Goal: Task Accomplishment & Management: Use online tool/utility

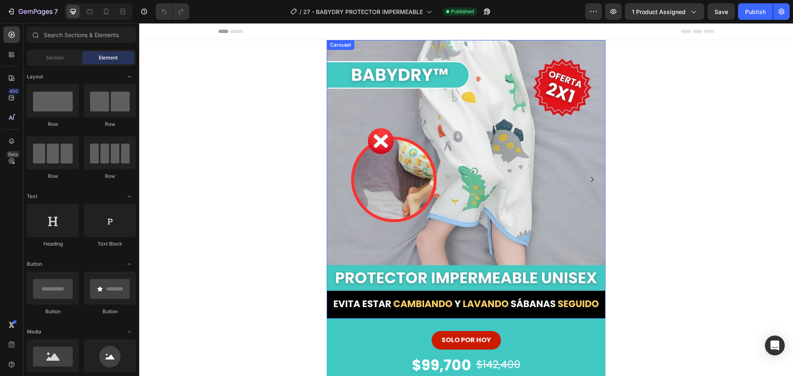
click at [588, 181] on icon "Carousel Next Arrow" at bounding box center [592, 180] width 10 height 10
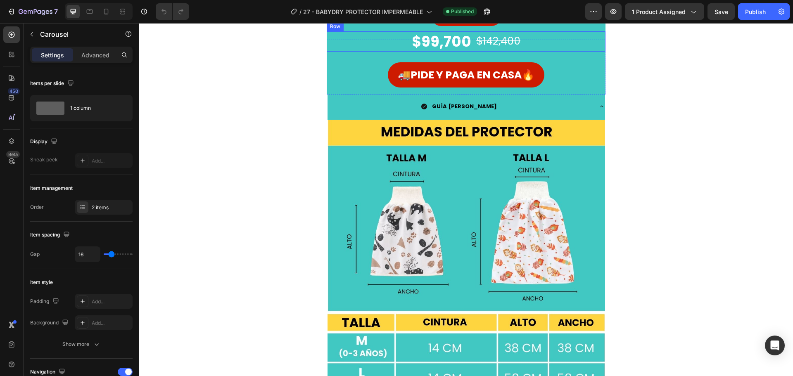
scroll to position [330, 0]
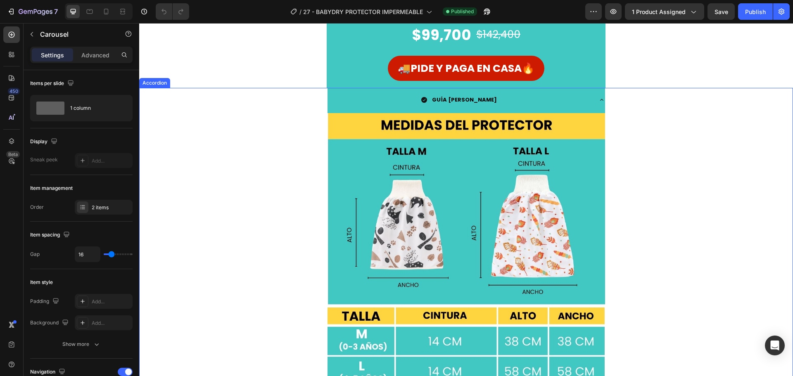
click at [394, 98] on div "GUÍA [PERSON_NAME]" at bounding box center [460, 99] width 264 height 17
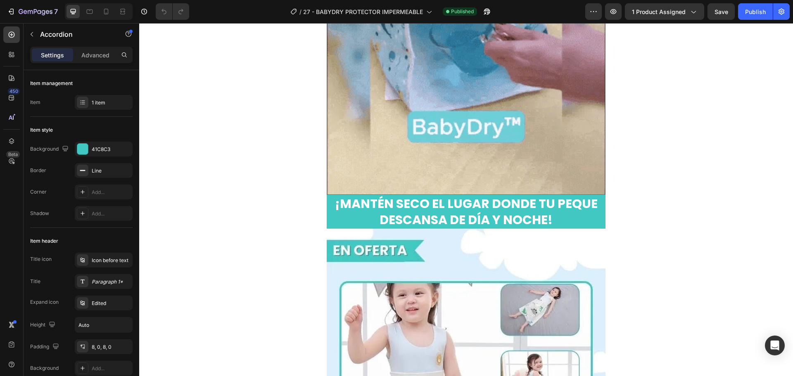
scroll to position [83, 0]
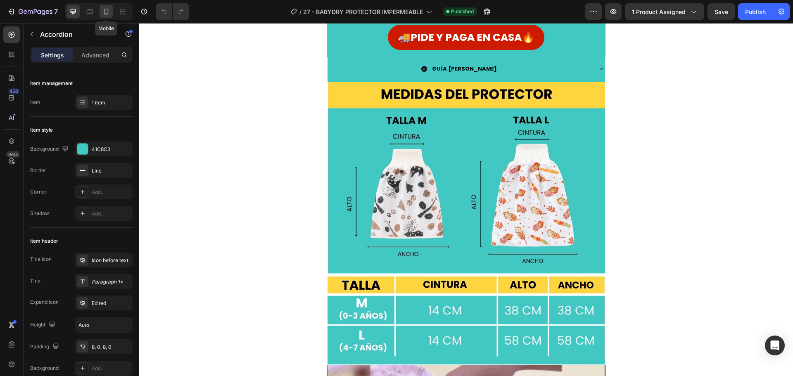
click at [107, 13] on icon at bounding box center [106, 12] width 5 height 6
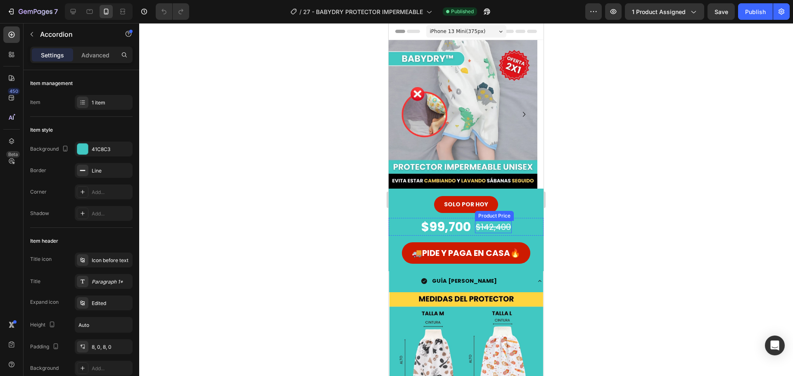
click at [491, 233] on div "$142,400 Product Price Product Price" at bounding box center [493, 227] width 37 height 12
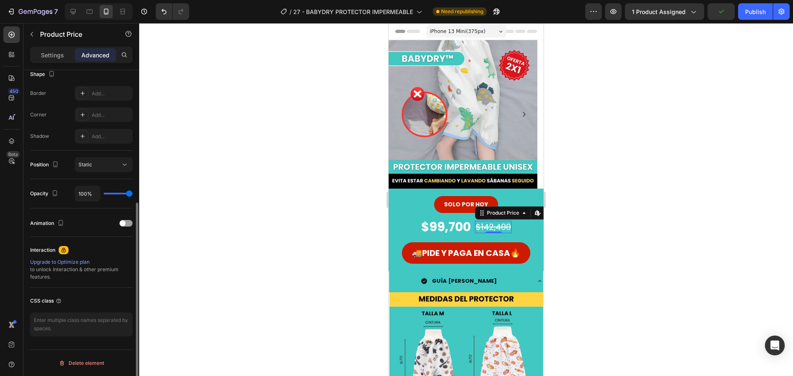
click at [52, 57] on p "Settings" at bounding box center [52, 55] width 23 height 9
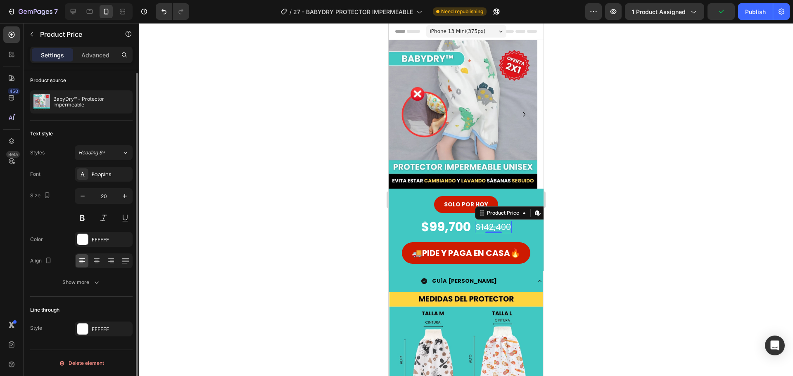
scroll to position [3, 0]
click at [460, 282] on strong "GUÍA [PERSON_NAME]" at bounding box center [464, 281] width 65 height 8
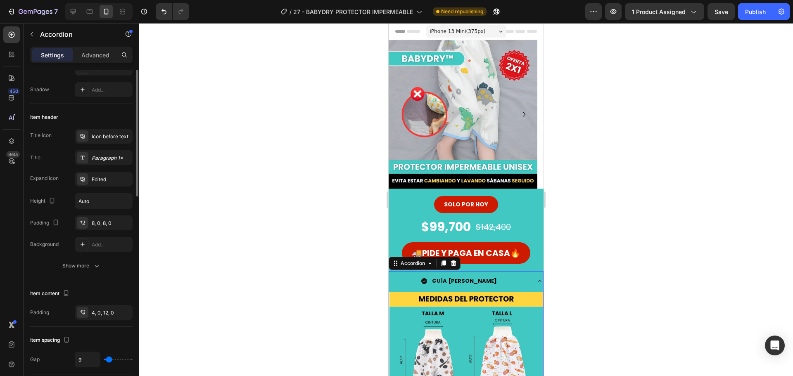
scroll to position [41, 0]
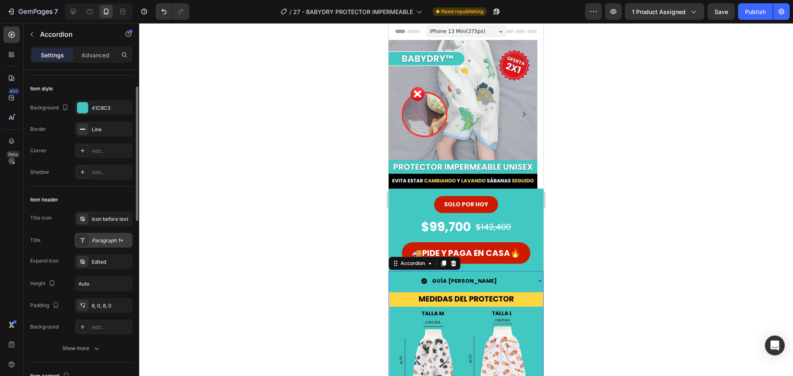
click at [97, 242] on div "Paragraph 1*" at bounding box center [111, 240] width 39 height 7
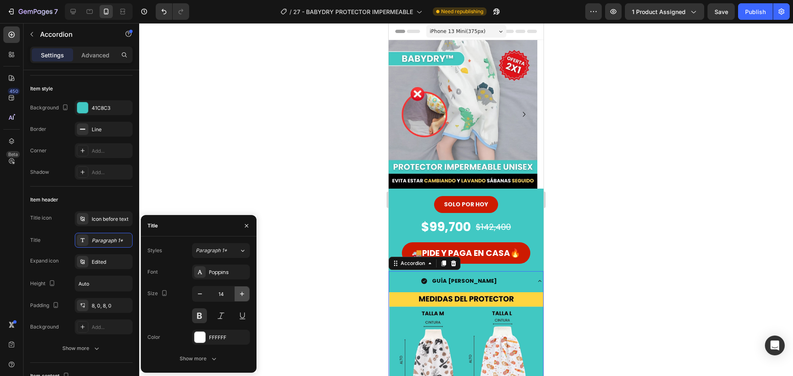
click at [244, 292] on icon "button" at bounding box center [242, 294] width 8 height 8
type input "15"
click at [330, 256] on div at bounding box center [466, 199] width 654 height 353
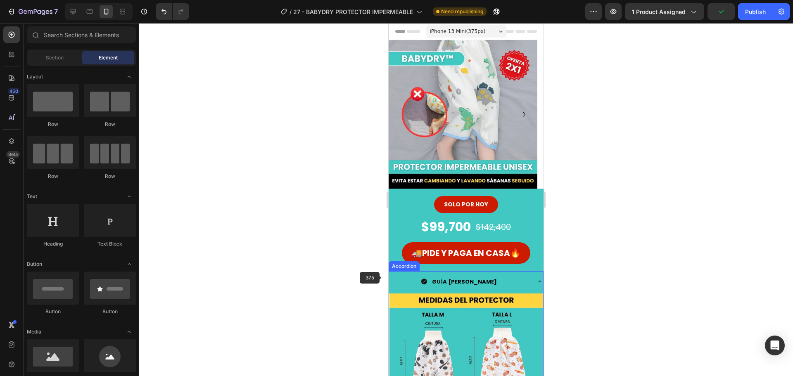
click at [398, 278] on div "GUÍA [PERSON_NAME]" at bounding box center [459, 282] width 141 height 14
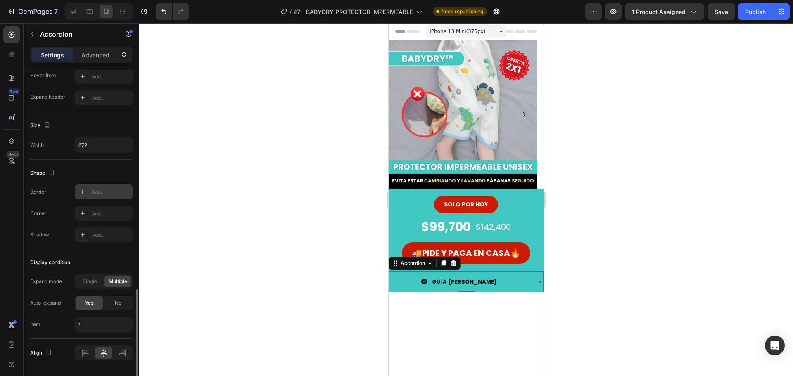
scroll to position [478, 0]
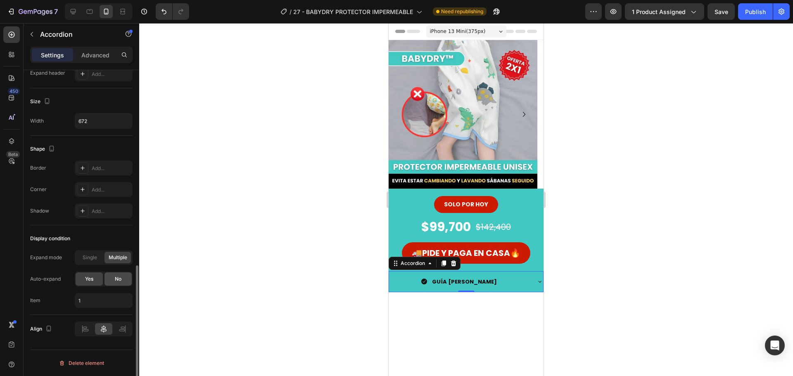
click at [120, 278] on span "No" at bounding box center [118, 278] width 7 height 7
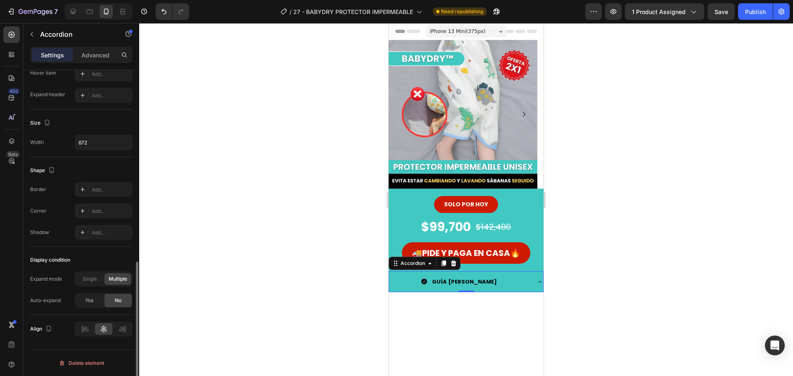
scroll to position [457, 0]
click at [78, 7] on div at bounding box center [72, 11] width 13 height 13
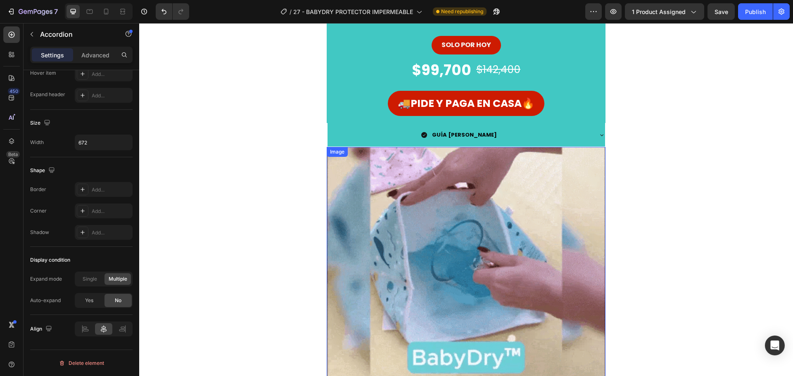
scroll to position [289, 0]
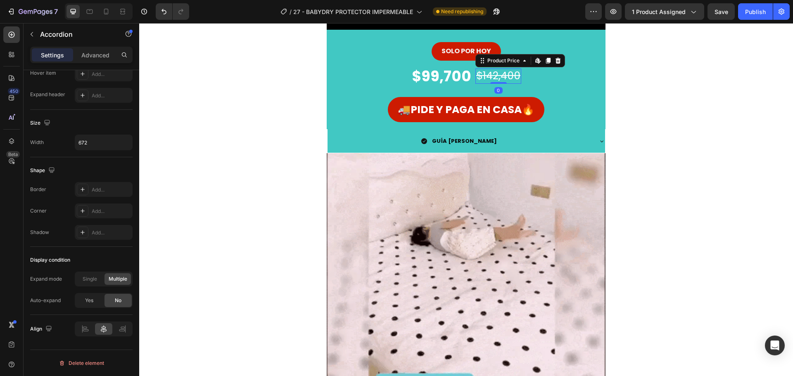
click at [494, 79] on div "$142,400" at bounding box center [498, 76] width 46 height 15
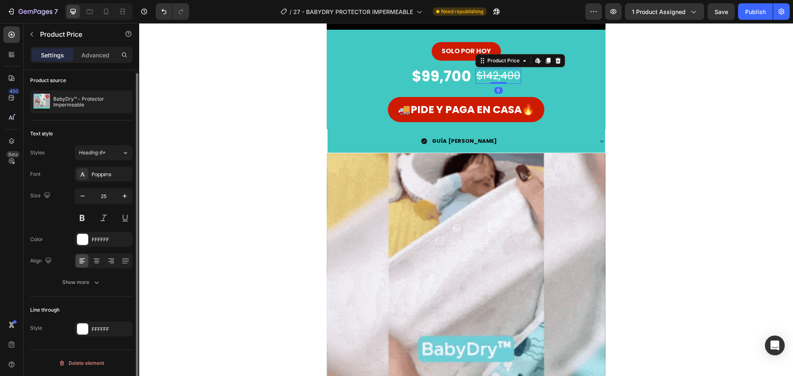
scroll to position [0, 0]
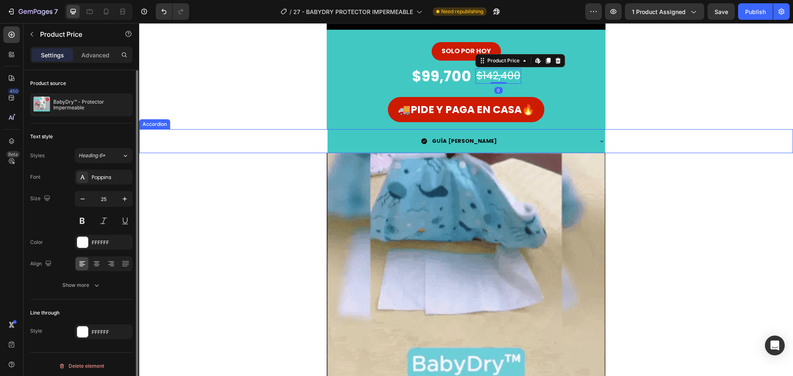
click at [455, 137] on strong "GUÍA [PERSON_NAME]" at bounding box center [464, 141] width 65 height 8
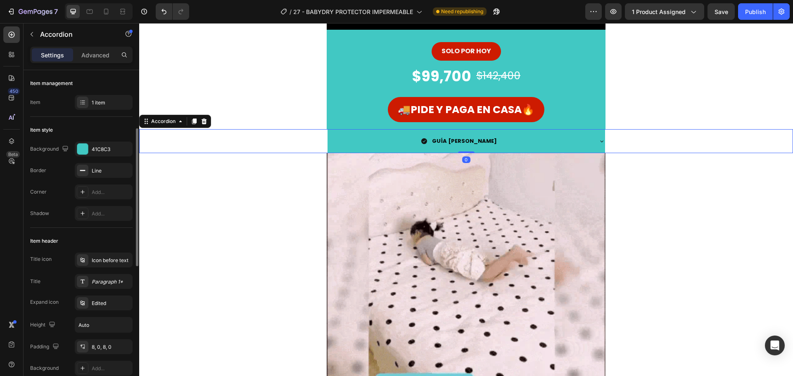
scroll to position [41, 0]
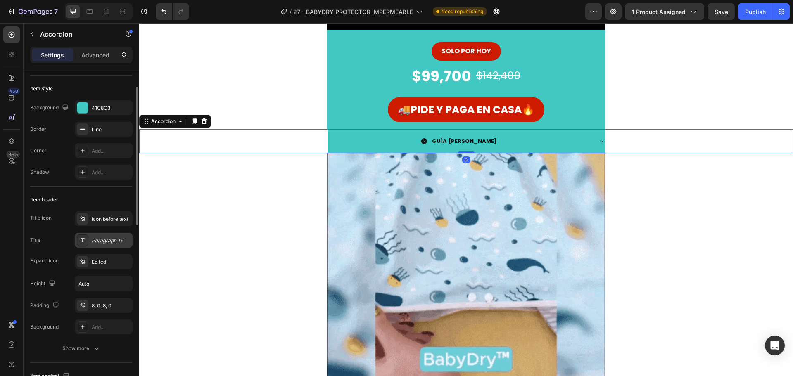
click at [111, 238] on div "Paragraph 1*" at bounding box center [111, 240] width 39 height 7
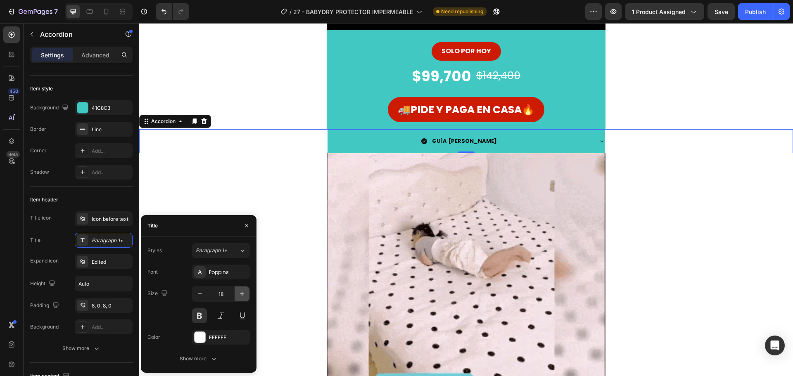
click at [241, 298] on button "button" at bounding box center [242, 294] width 15 height 15
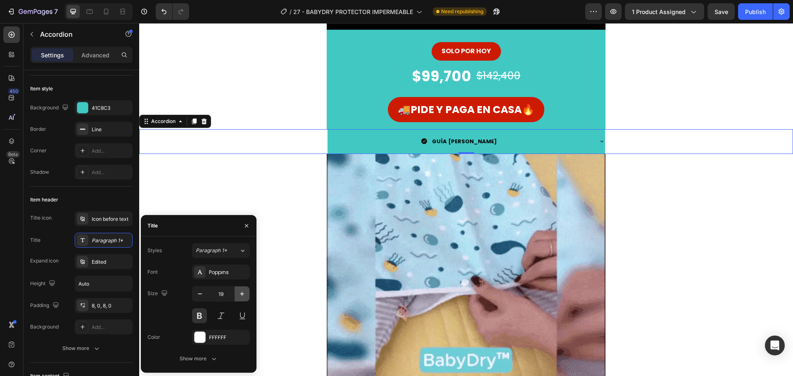
click at [241, 297] on icon "button" at bounding box center [242, 294] width 8 height 8
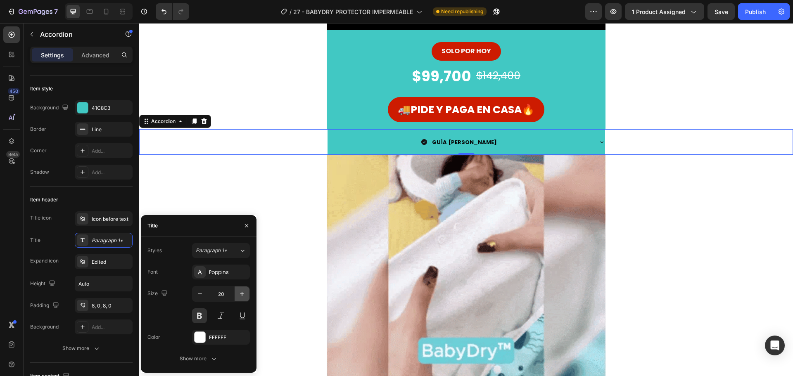
click at [241, 297] on icon "button" at bounding box center [242, 294] width 8 height 8
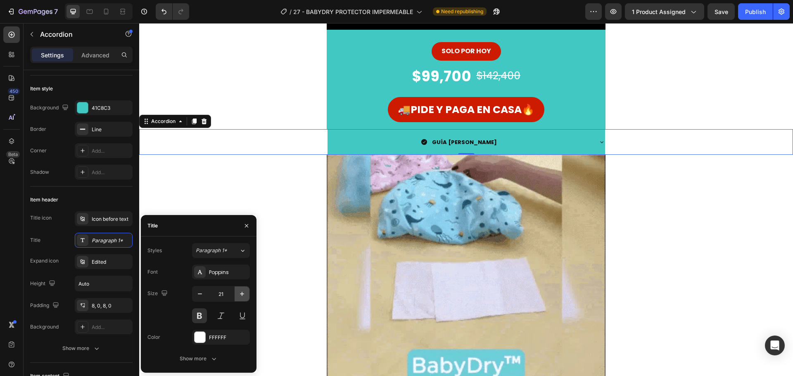
click at [241, 297] on icon "button" at bounding box center [242, 294] width 8 height 8
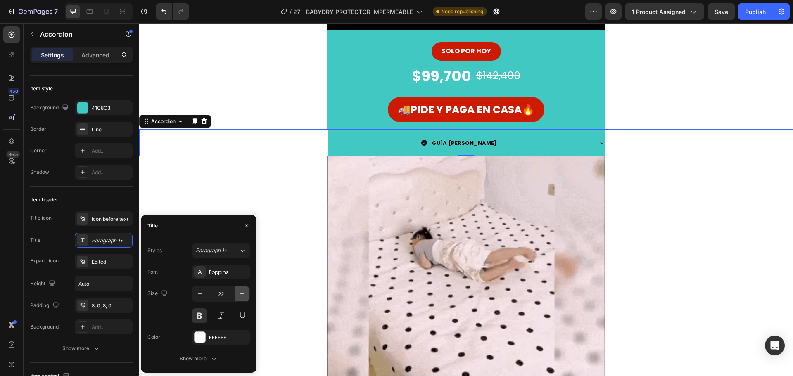
click at [241, 296] on icon "button" at bounding box center [242, 294] width 8 height 8
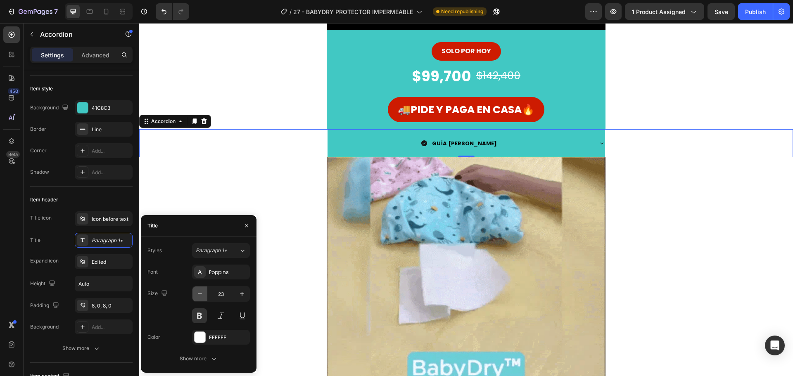
click at [202, 297] on icon "button" at bounding box center [200, 294] width 8 height 8
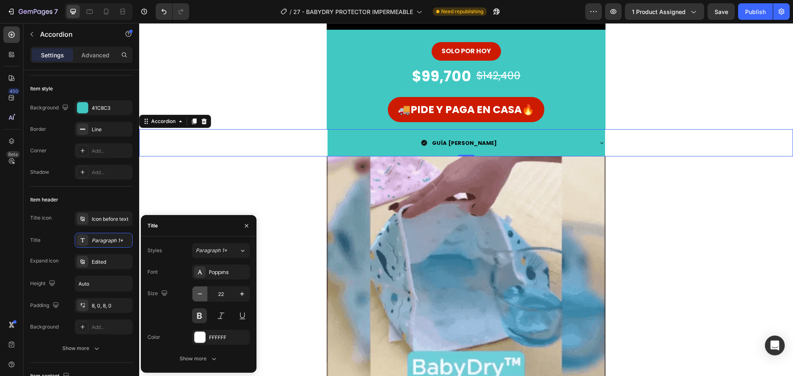
click at [202, 296] on icon "button" at bounding box center [200, 294] width 8 height 8
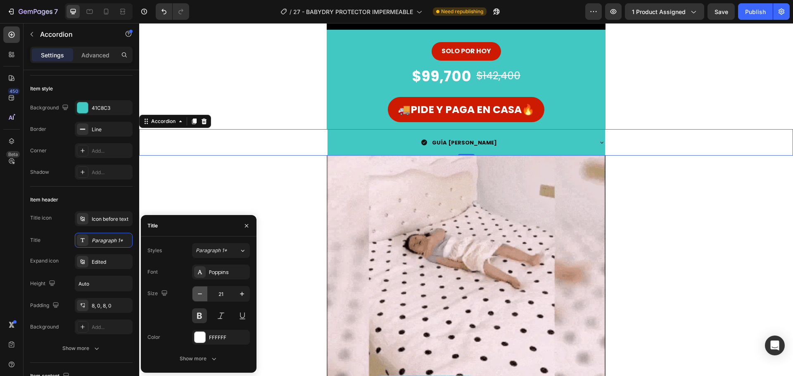
click at [202, 296] on icon "button" at bounding box center [200, 294] width 8 height 8
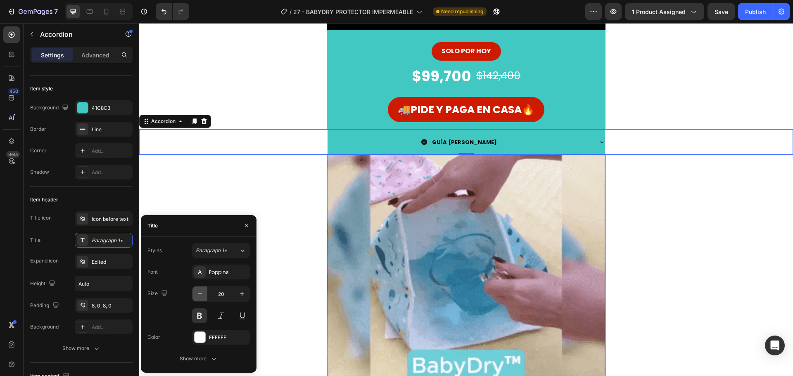
click at [202, 296] on icon "button" at bounding box center [200, 294] width 8 height 8
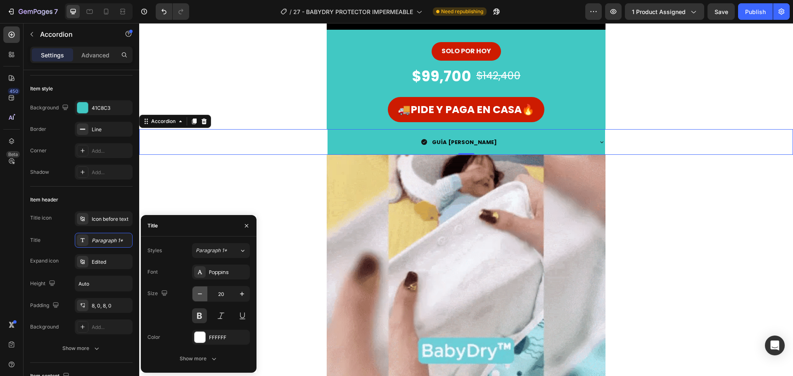
type input "19"
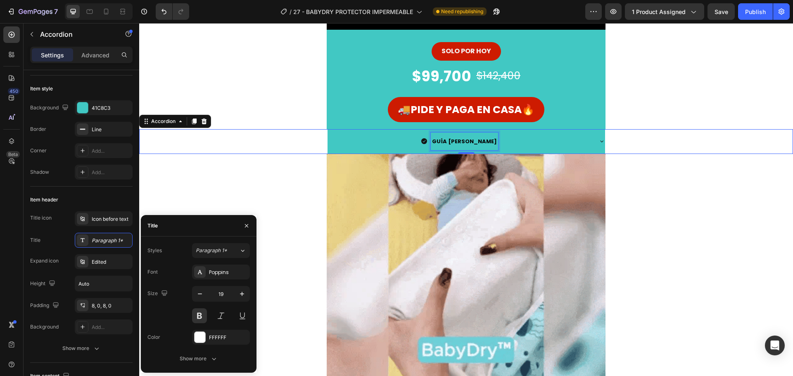
click at [470, 138] on strong "GUÍA [PERSON_NAME]" at bounding box center [464, 142] width 65 height 8
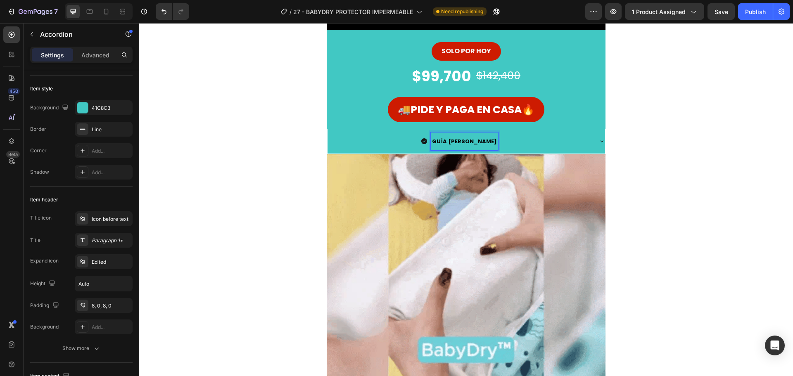
click at [465, 140] on strong "GUÍA [PERSON_NAME]" at bounding box center [464, 142] width 65 height 8
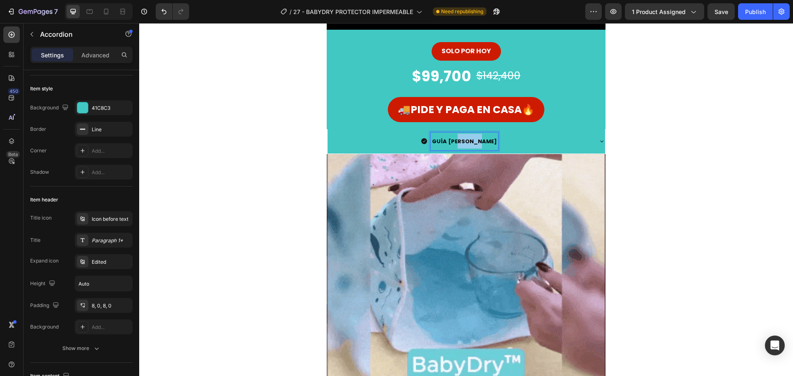
click at [465, 140] on strong "GUÍA [PERSON_NAME]" at bounding box center [464, 142] width 65 height 8
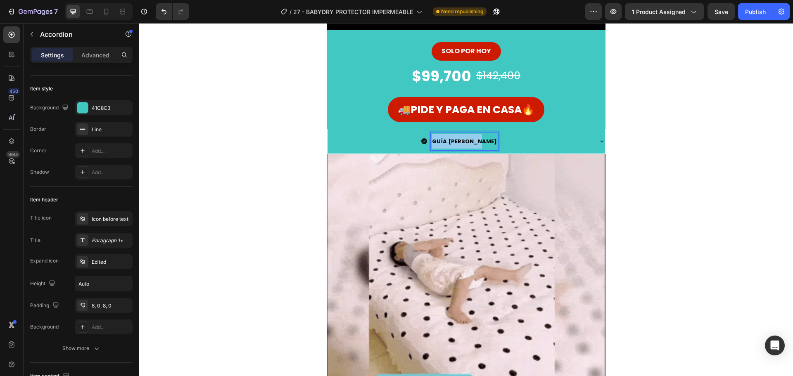
click at [465, 140] on strong "GUÍA [PERSON_NAME]" at bounding box center [464, 142] width 65 height 8
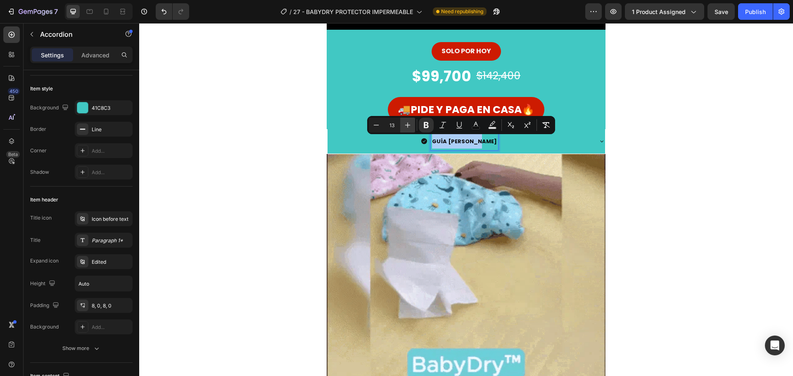
click at [411, 126] on icon "Editor contextual toolbar" at bounding box center [407, 125] width 8 height 8
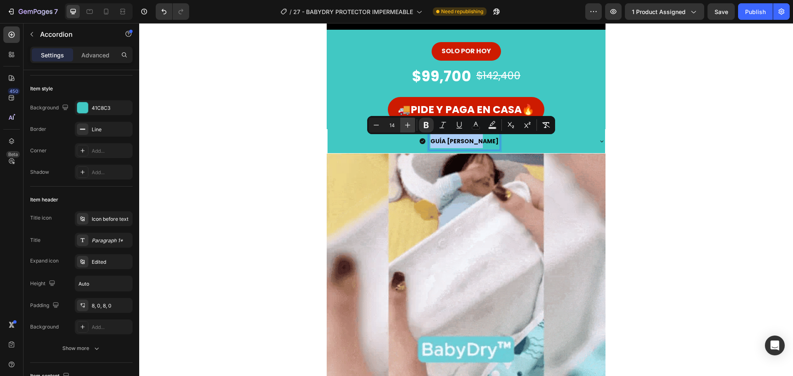
click at [411, 126] on icon "Editor contextual toolbar" at bounding box center [407, 125] width 8 height 8
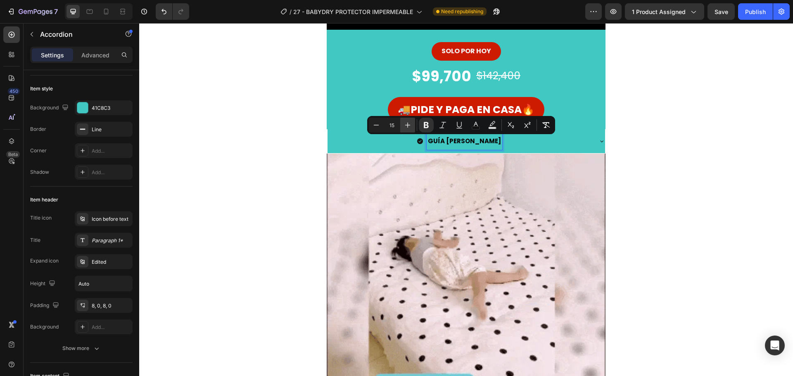
click at [411, 126] on icon "Editor contextual toolbar" at bounding box center [407, 125] width 8 height 8
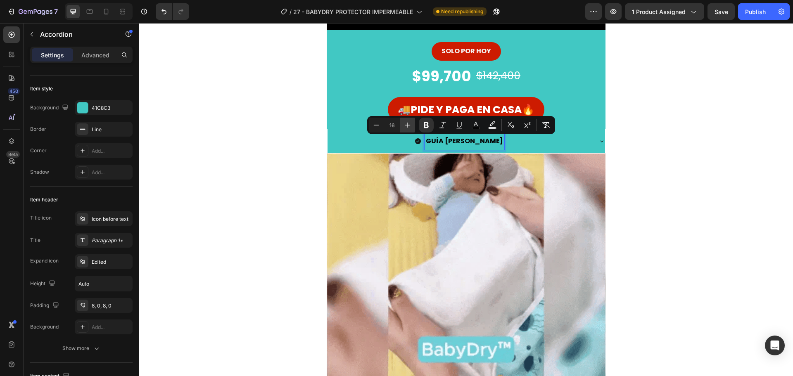
click at [411, 126] on icon "Editor contextual toolbar" at bounding box center [407, 125] width 8 height 8
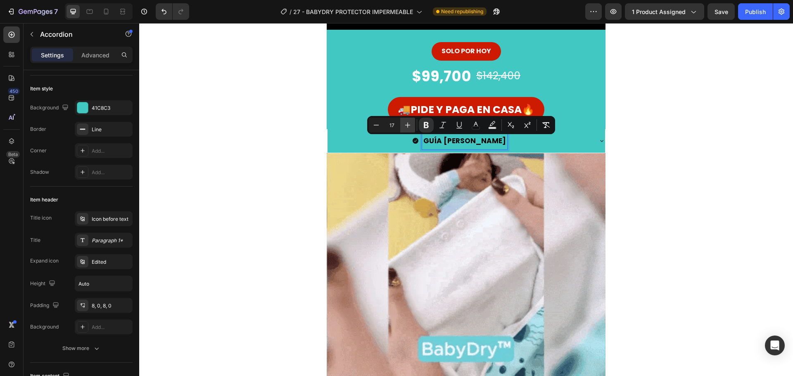
click at [411, 126] on icon "Editor contextual toolbar" at bounding box center [407, 125] width 8 height 8
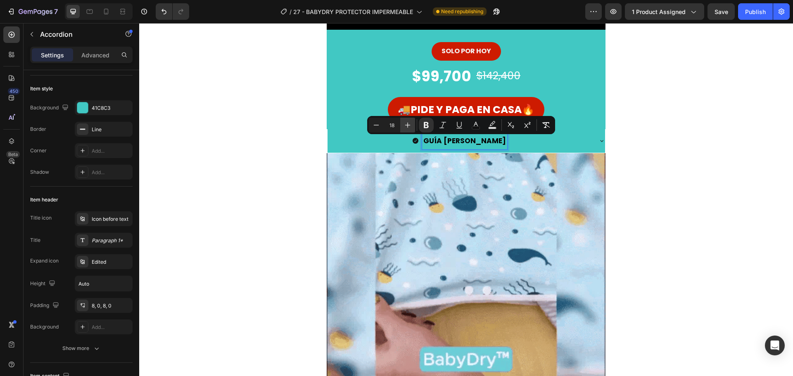
click at [411, 126] on icon "Editor contextual toolbar" at bounding box center [407, 125] width 8 height 8
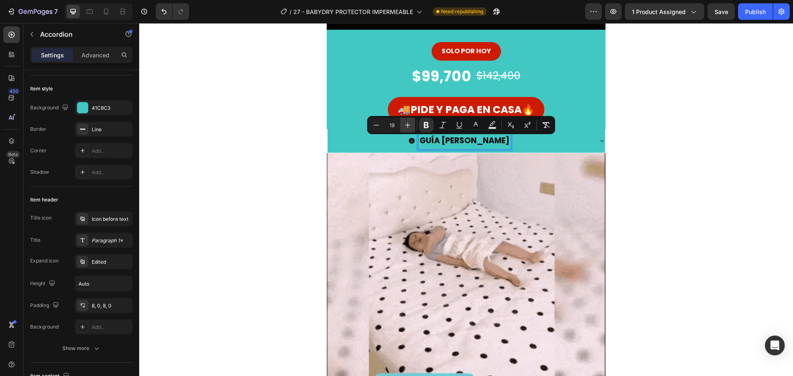
click at [411, 126] on icon "Editor contextual toolbar" at bounding box center [407, 125] width 8 height 8
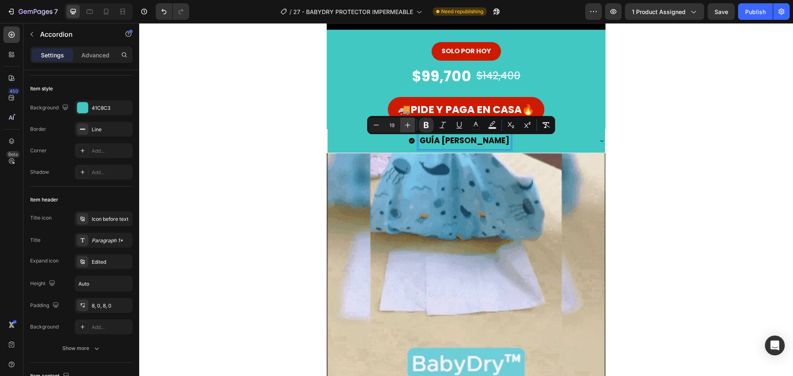
type input "20"
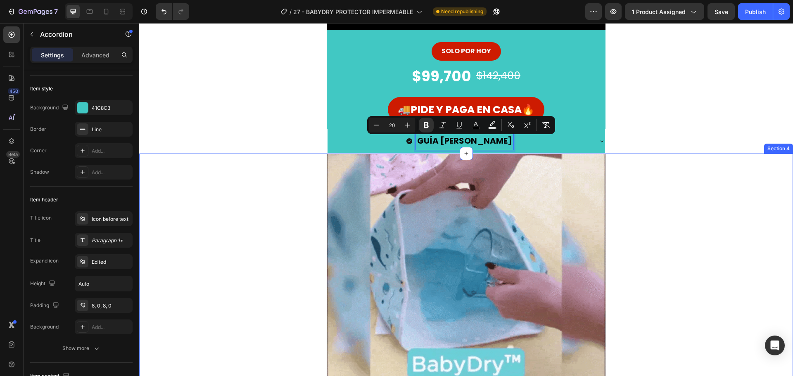
click at [286, 165] on div "Image Row" at bounding box center [466, 293] width 654 height 279
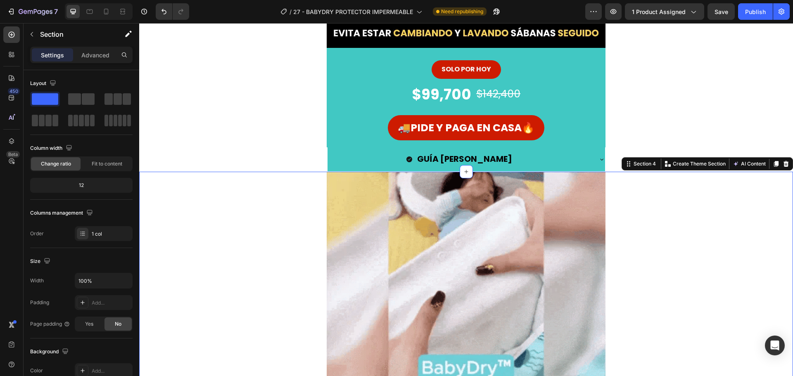
scroll to position [289, 0]
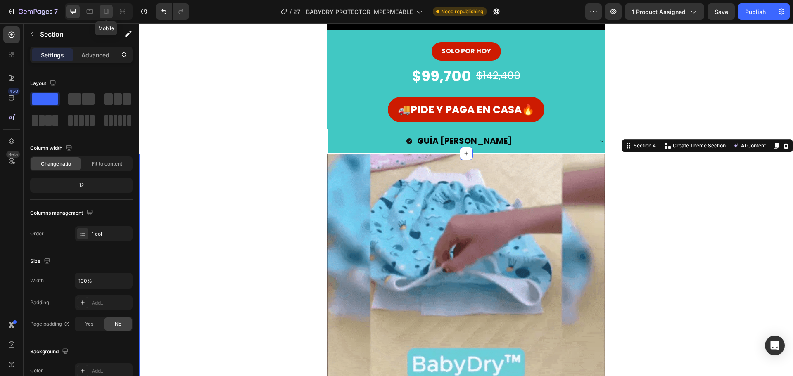
click at [103, 12] on icon at bounding box center [106, 11] width 8 height 8
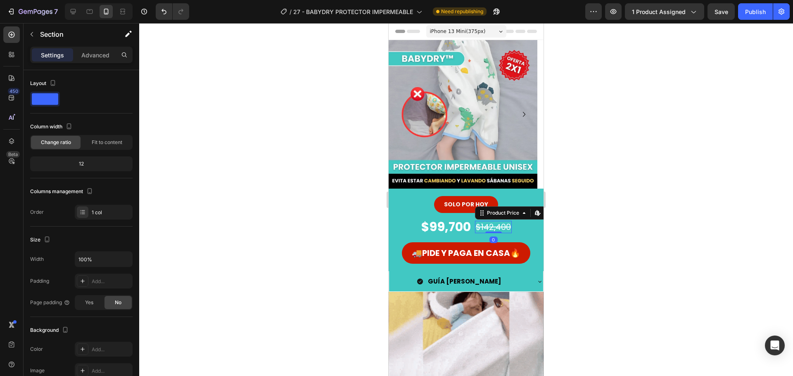
click at [490, 226] on div "$142,400" at bounding box center [493, 227] width 37 height 12
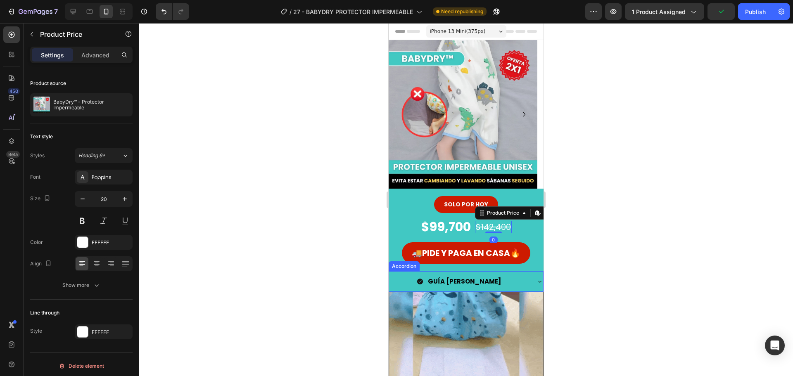
click at [456, 278] on strong "GUÍA [PERSON_NAME]" at bounding box center [464, 281] width 73 height 9
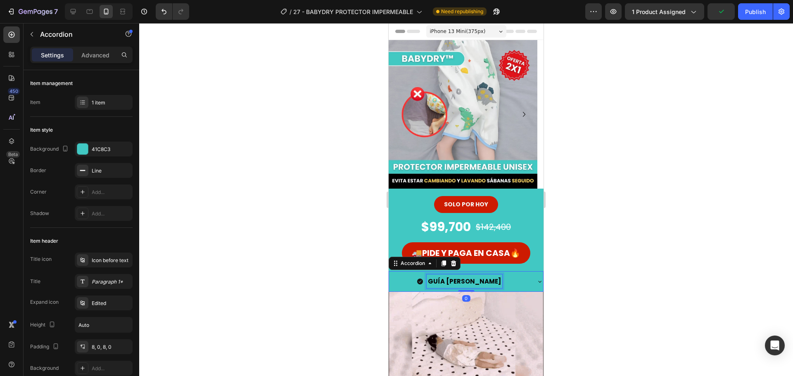
click at [471, 279] on strong "GUÍA [PERSON_NAME]" at bounding box center [464, 281] width 73 height 9
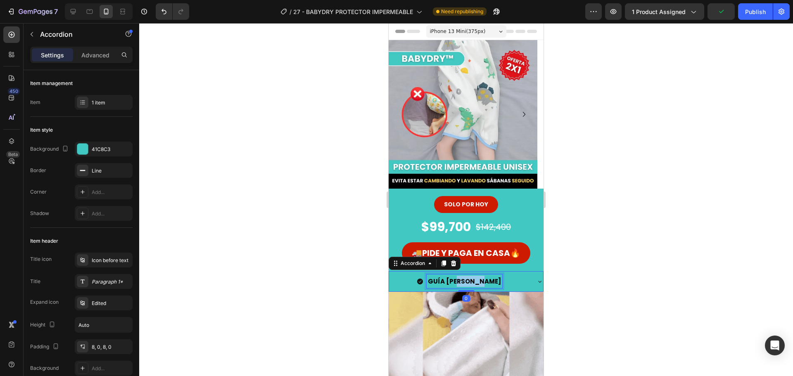
click at [471, 279] on strong "GUÍA [PERSON_NAME]" at bounding box center [464, 281] width 73 height 9
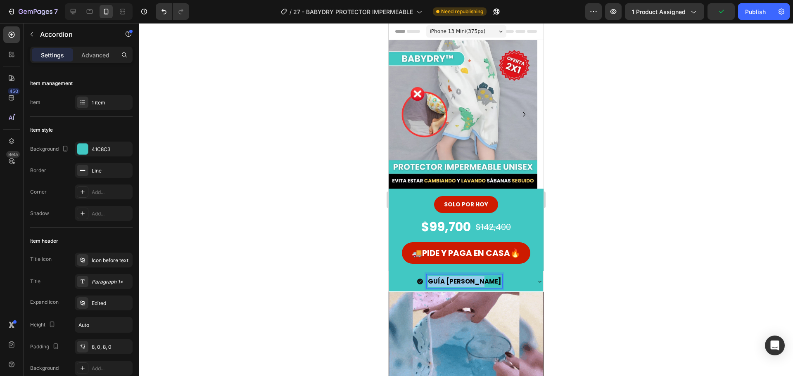
click at [471, 279] on strong "GUÍA [PERSON_NAME]" at bounding box center [464, 281] width 73 height 9
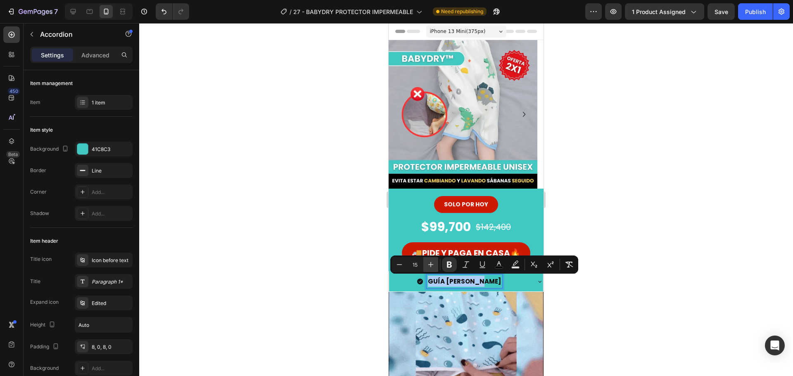
click at [431, 268] on icon "Editor contextual toolbar" at bounding box center [431, 265] width 8 height 8
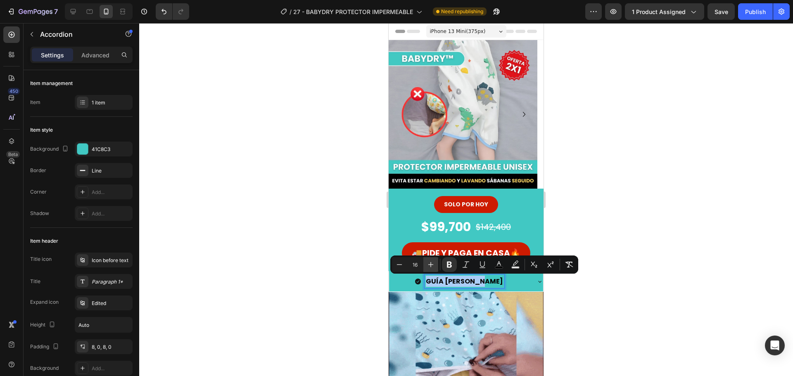
click at [431, 268] on icon "Editor contextual toolbar" at bounding box center [431, 265] width 8 height 8
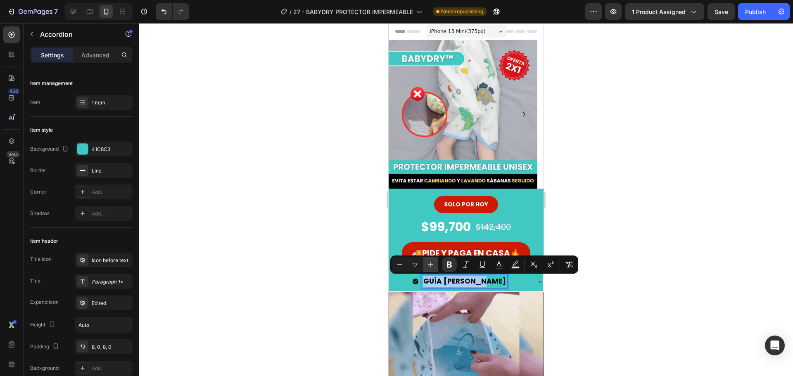
click at [431, 268] on icon "Editor contextual toolbar" at bounding box center [431, 265] width 8 height 8
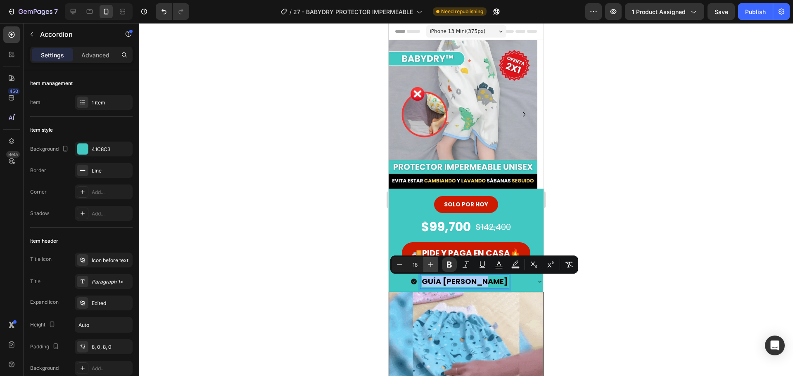
click at [431, 267] on icon "Editor contextual toolbar" at bounding box center [431, 265] width 8 height 8
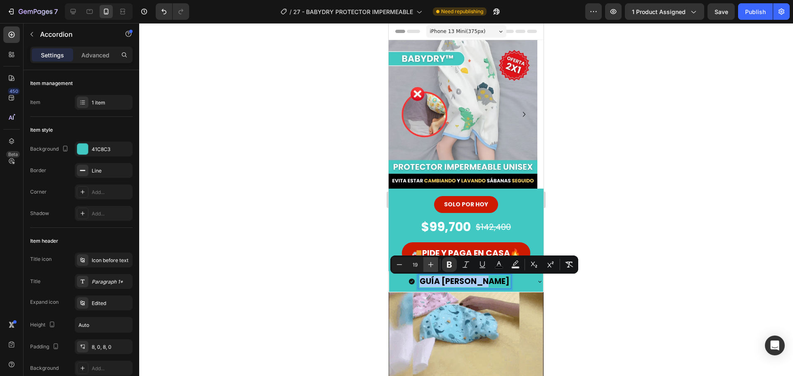
click at [430, 267] on icon "Editor contextual toolbar" at bounding box center [431, 265] width 8 height 8
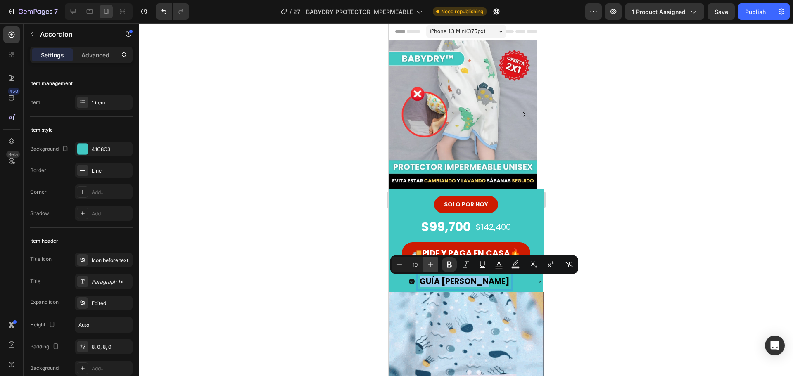
type input "20"
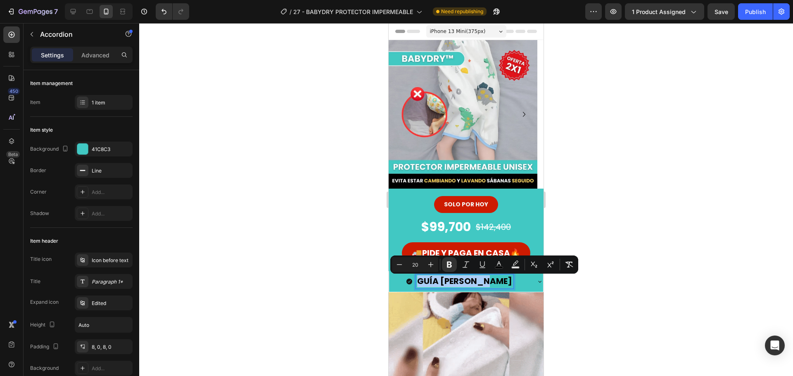
click at [348, 271] on div at bounding box center [466, 199] width 654 height 353
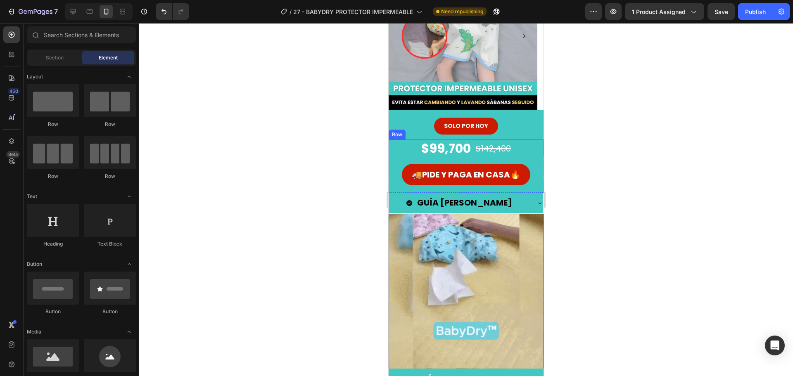
scroll to position [83, 0]
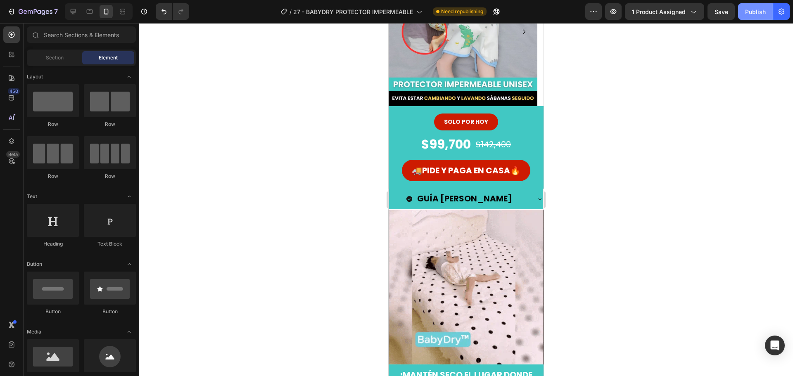
click at [754, 16] on button "Publish" at bounding box center [755, 11] width 35 height 17
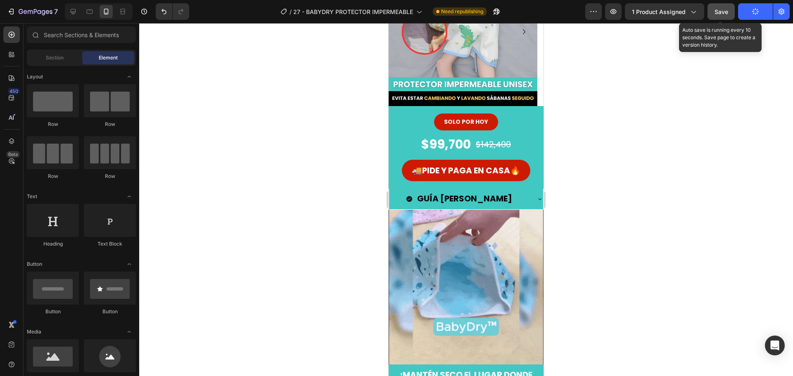
click at [731, 17] on button "Save" at bounding box center [720, 11] width 27 height 17
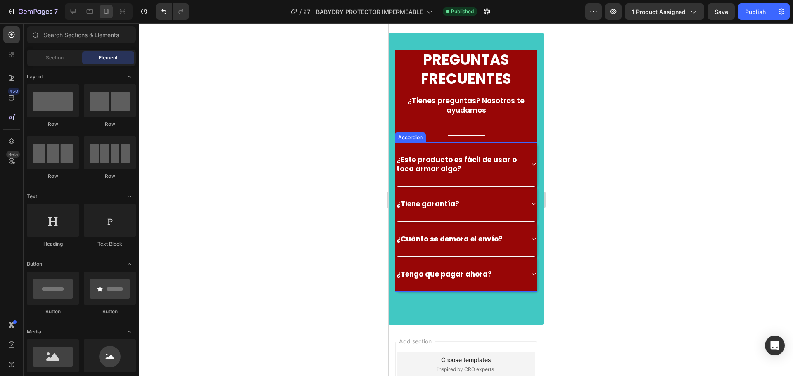
scroll to position [1652, 0]
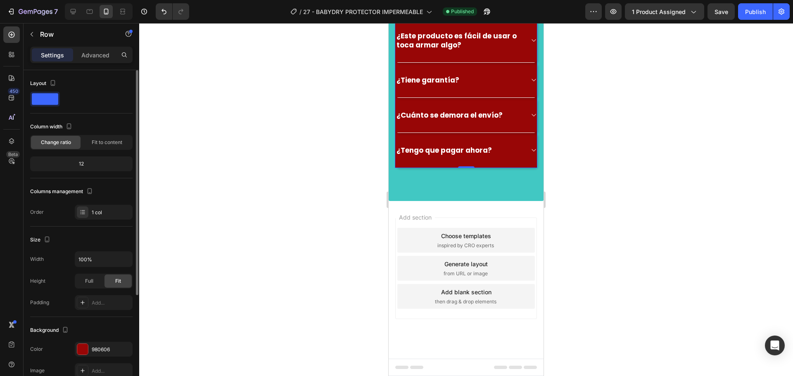
scroll to position [83, 0]
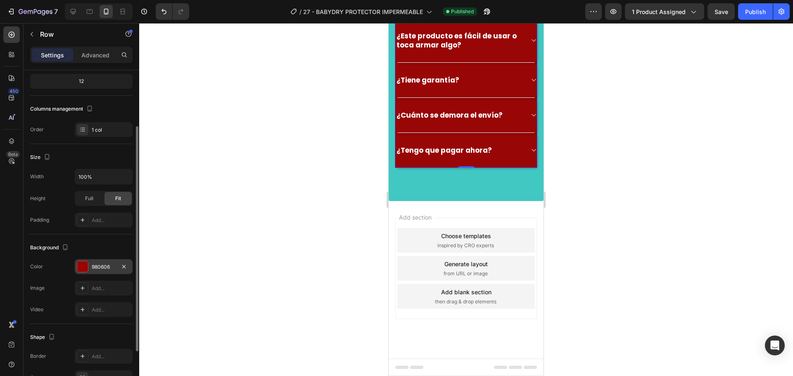
click at [82, 266] on div at bounding box center [82, 266] width 11 height 11
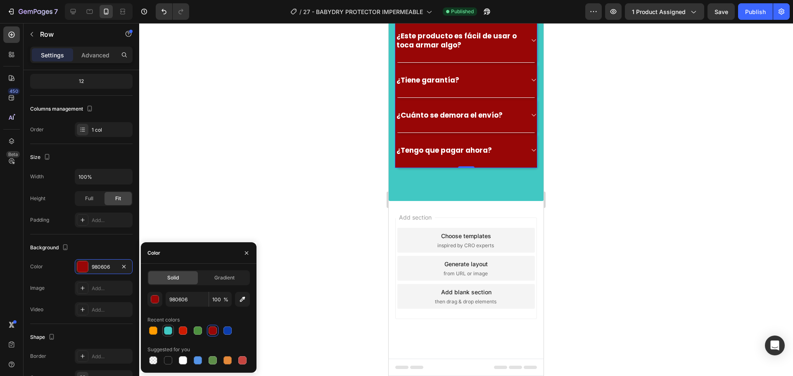
click at [165, 330] on div at bounding box center [168, 331] width 8 height 8
type input "41C8C3"
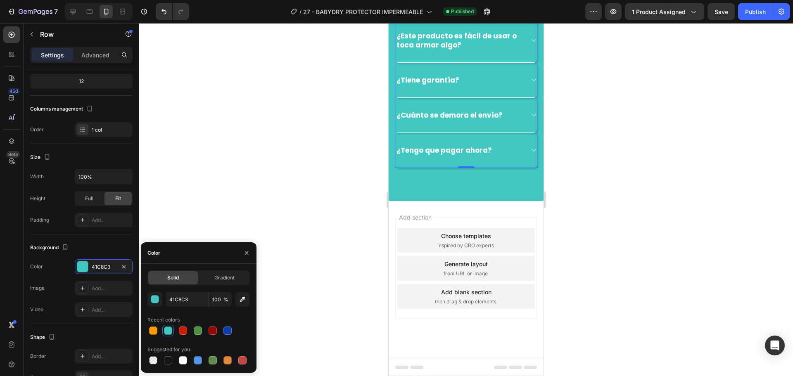
click at [378, 117] on div at bounding box center [466, 199] width 654 height 353
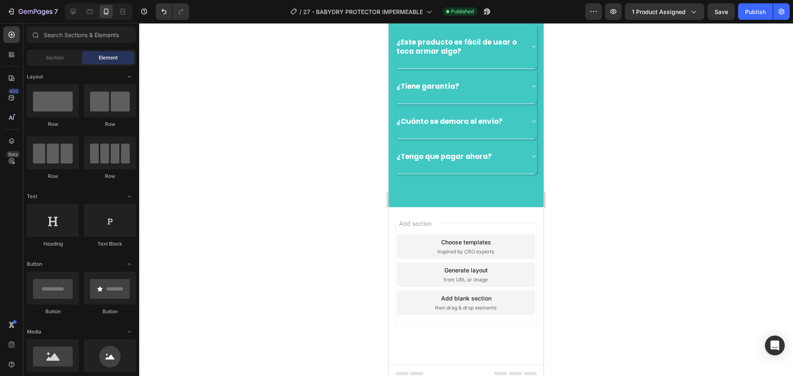
scroll to position [1280, 0]
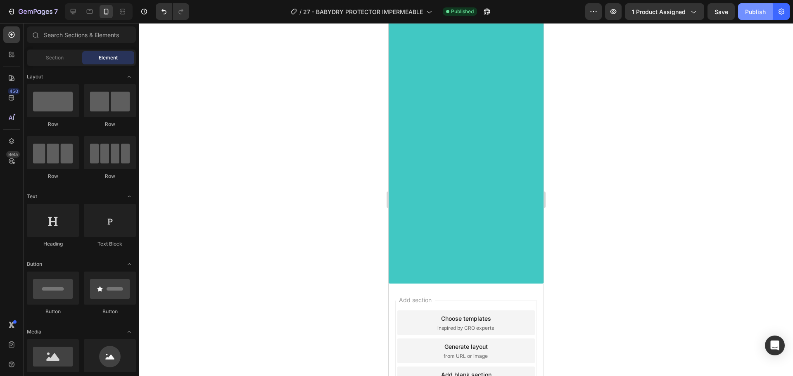
click at [740, 14] on button "Publish" at bounding box center [755, 11] width 35 height 17
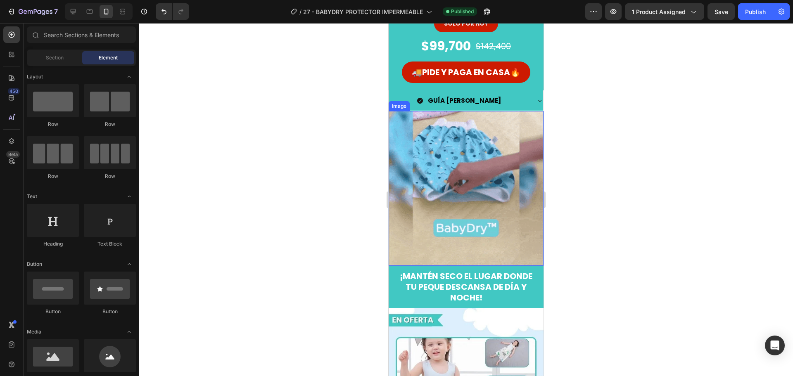
scroll to position [0, 0]
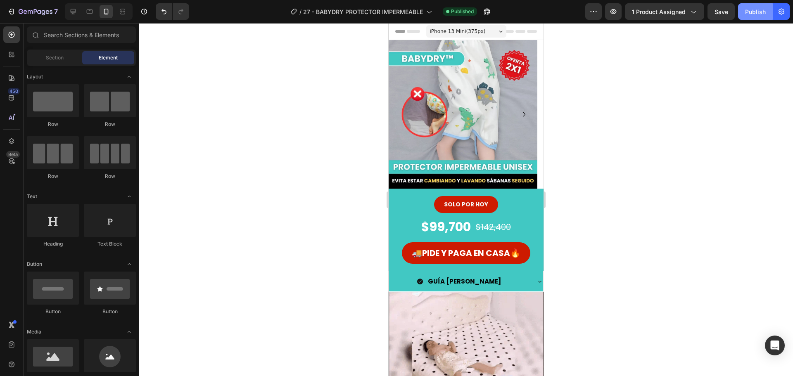
click at [751, 6] on button "Publish" at bounding box center [755, 11] width 35 height 17
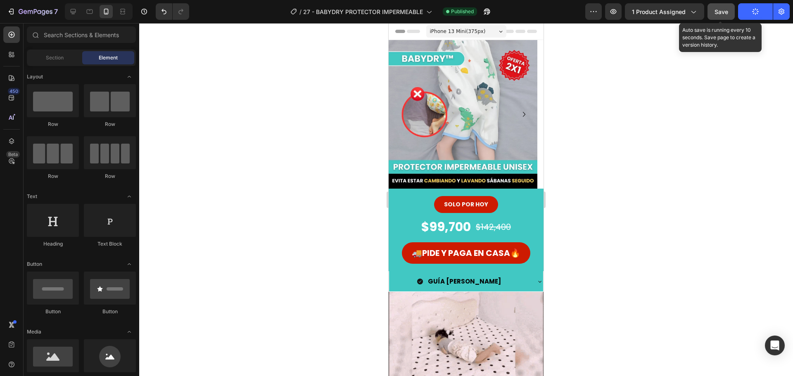
click at [729, 14] on button "Save" at bounding box center [720, 11] width 27 height 17
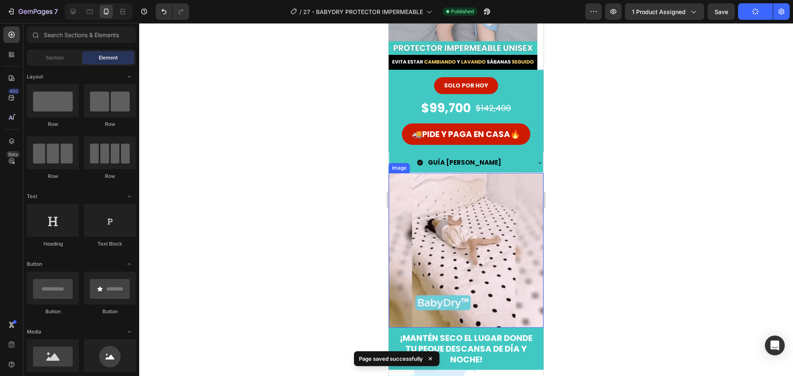
scroll to position [124, 0]
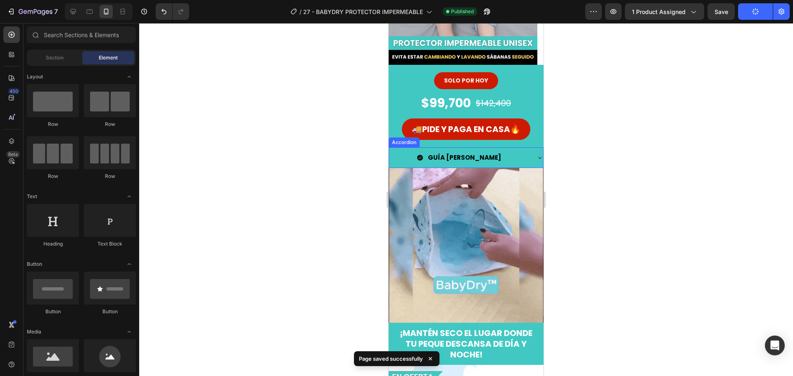
click at [508, 156] on div "GUÍA [PERSON_NAME]" at bounding box center [459, 158] width 141 height 14
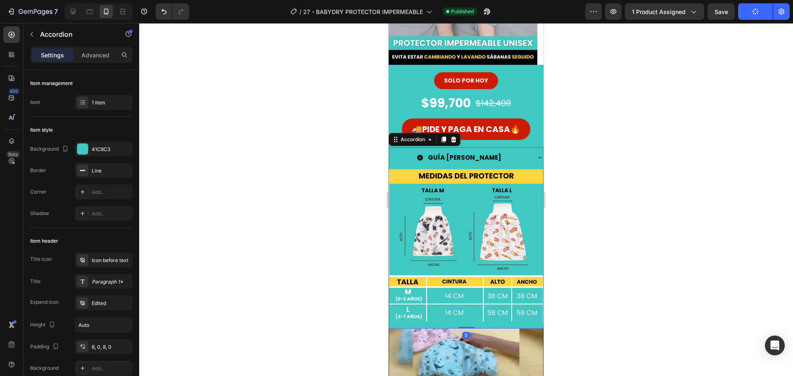
click at [344, 200] on div at bounding box center [466, 199] width 654 height 353
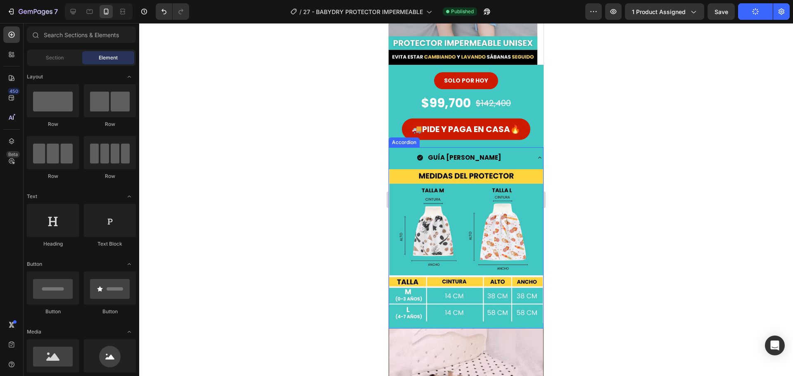
click at [502, 172] on img at bounding box center [466, 246] width 154 height 154
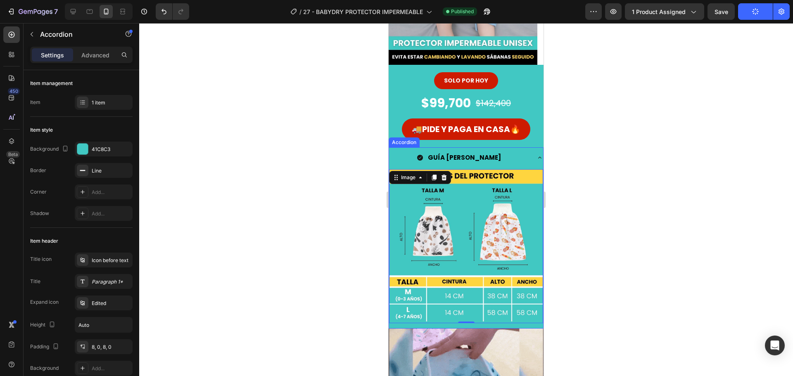
click at [528, 153] on div "GUÍA [PERSON_NAME]" at bounding box center [466, 157] width 154 height 20
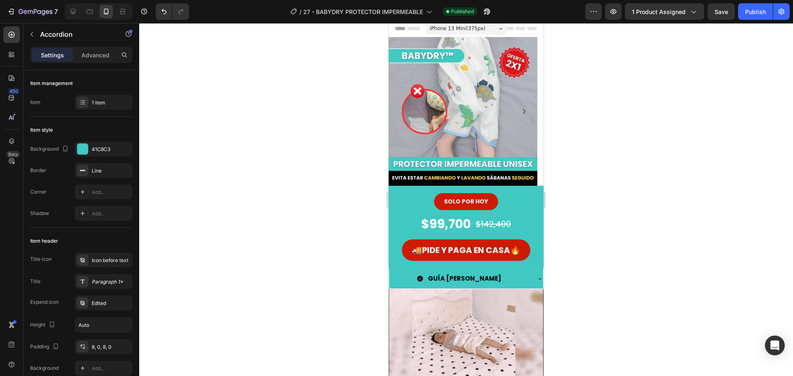
scroll to position [0, 0]
